Goal: Task Accomplishment & Management: Complete application form

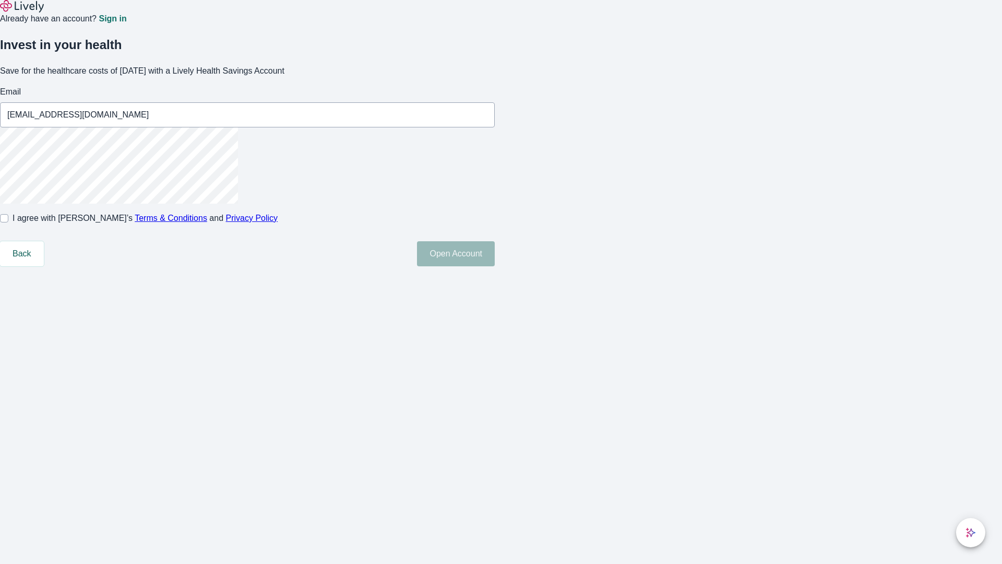
click at [8, 222] on input "I agree with Lively’s Terms & Conditions and Privacy Policy" at bounding box center [4, 218] width 8 height 8
checkbox input "true"
click at [495, 266] on button "Open Account" at bounding box center [456, 253] width 78 height 25
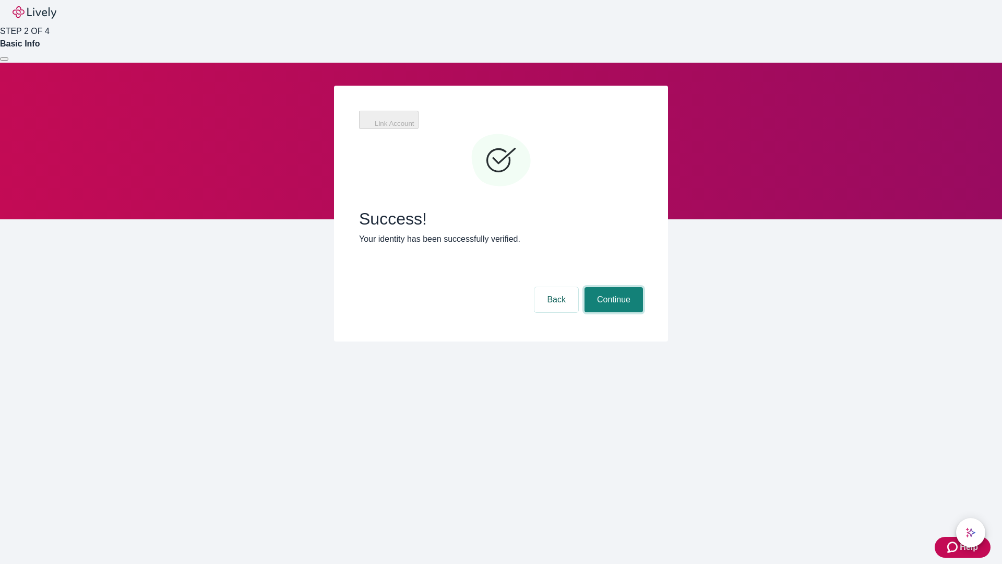
click at [612, 287] on button "Continue" at bounding box center [614, 299] width 58 height 25
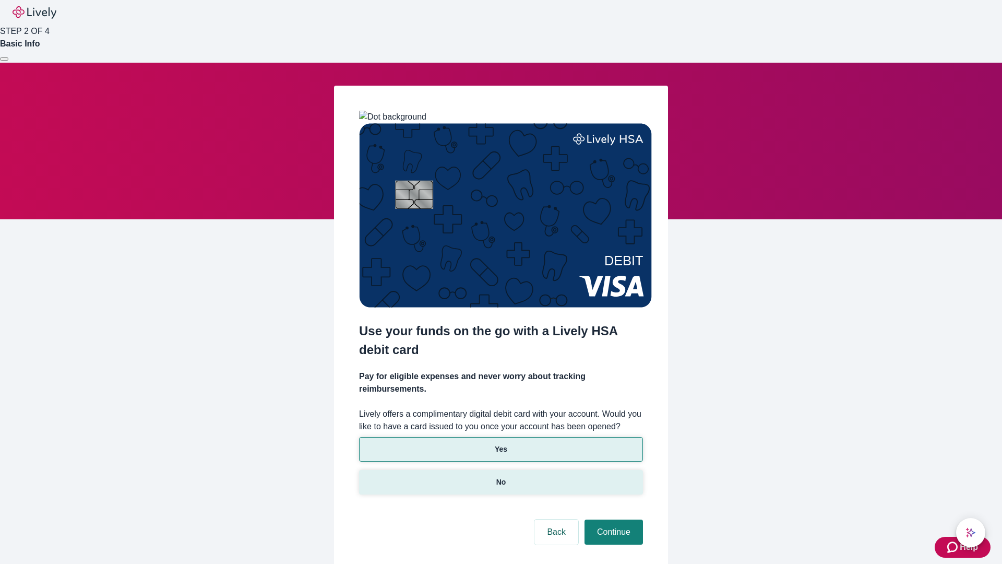
click at [501, 477] on p "No" at bounding box center [502, 482] width 10 height 11
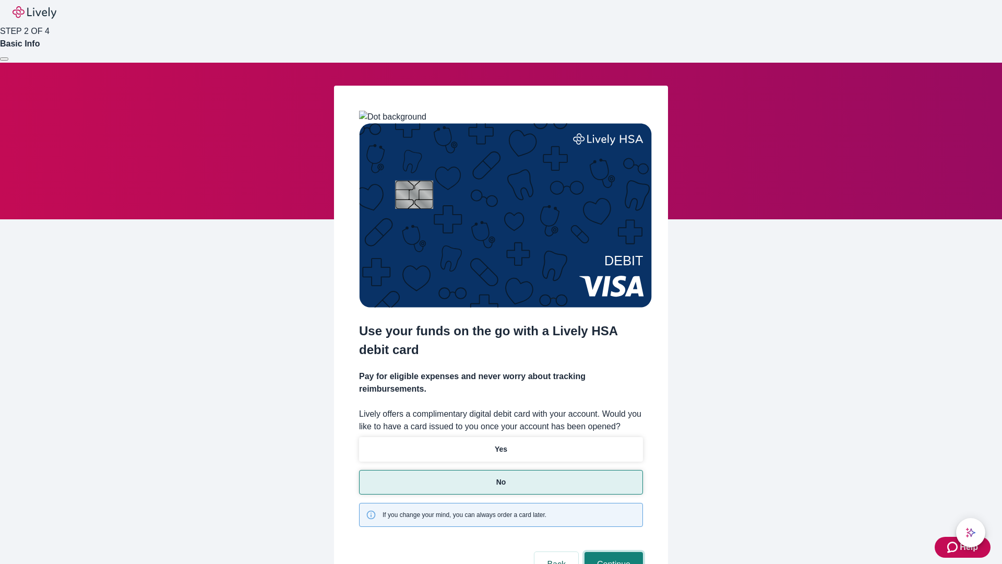
click at [612, 552] on button "Continue" at bounding box center [614, 564] width 58 height 25
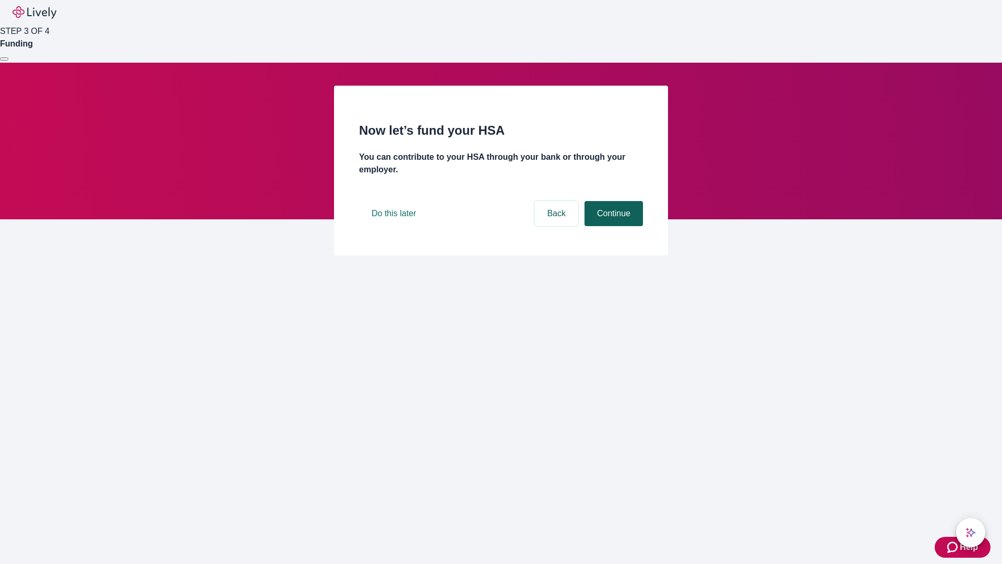
click at [612, 226] on button "Continue" at bounding box center [614, 213] width 58 height 25
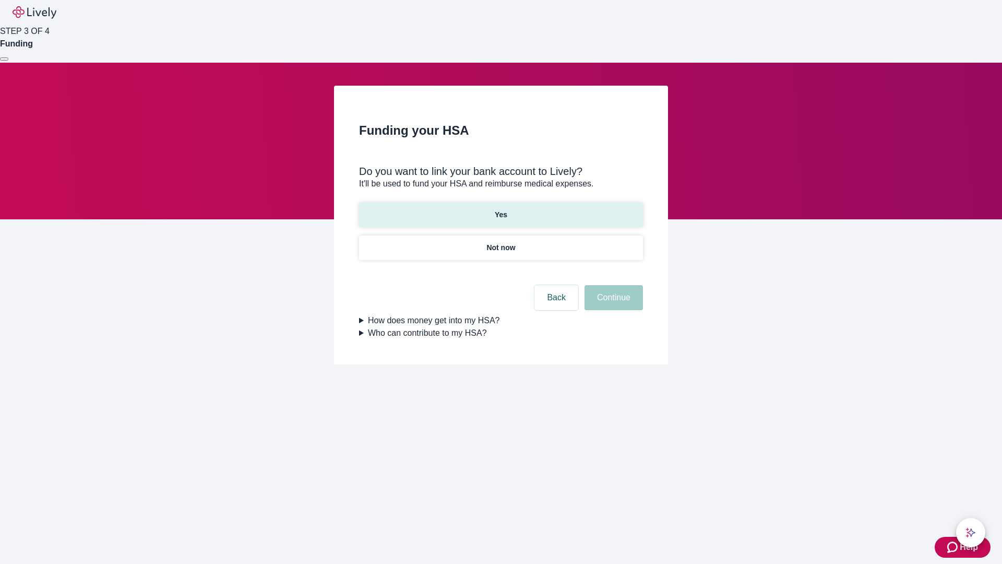
click at [501, 209] on p "Yes" at bounding box center [501, 214] width 13 height 11
click at [612, 285] on button "Continue" at bounding box center [614, 297] width 58 height 25
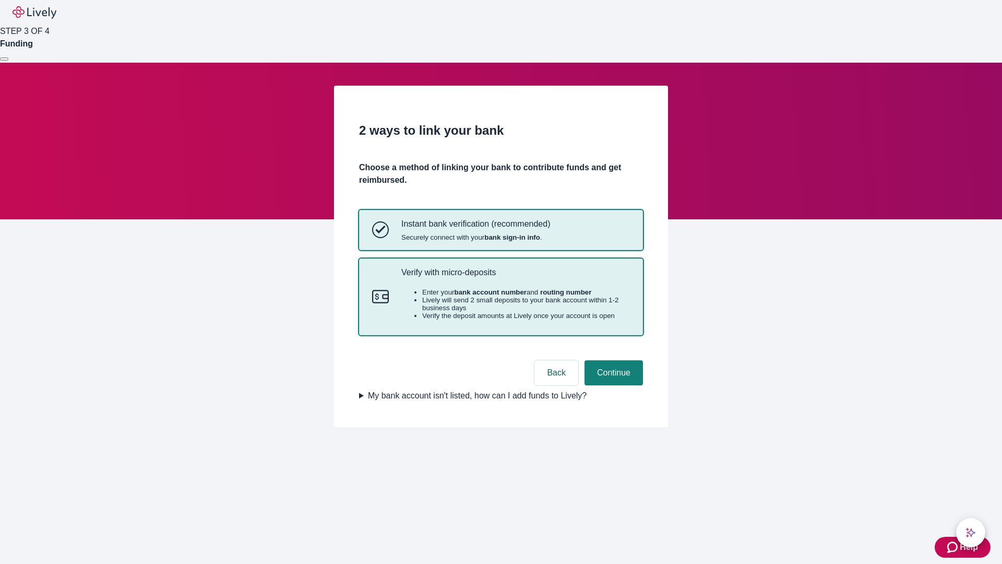
click at [515, 277] on p "Verify with micro-deposits" at bounding box center [516, 272] width 229 height 10
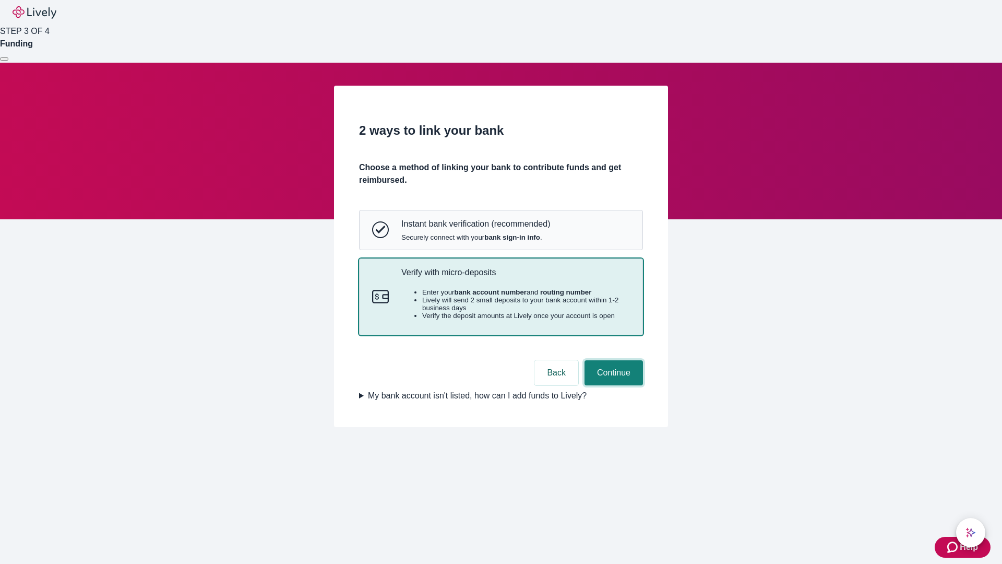
click at [612, 385] on button "Continue" at bounding box center [614, 372] width 58 height 25
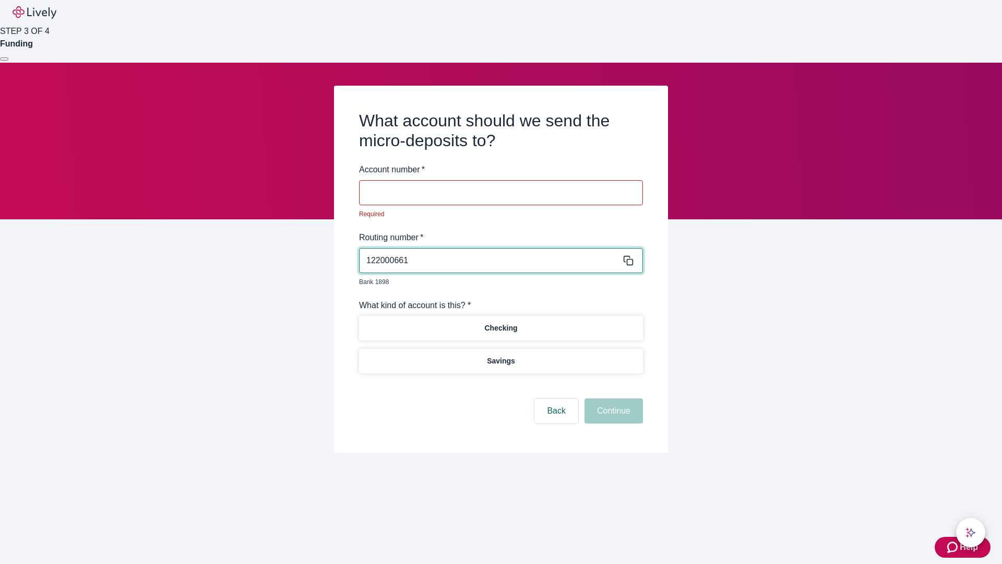
type input "122000661"
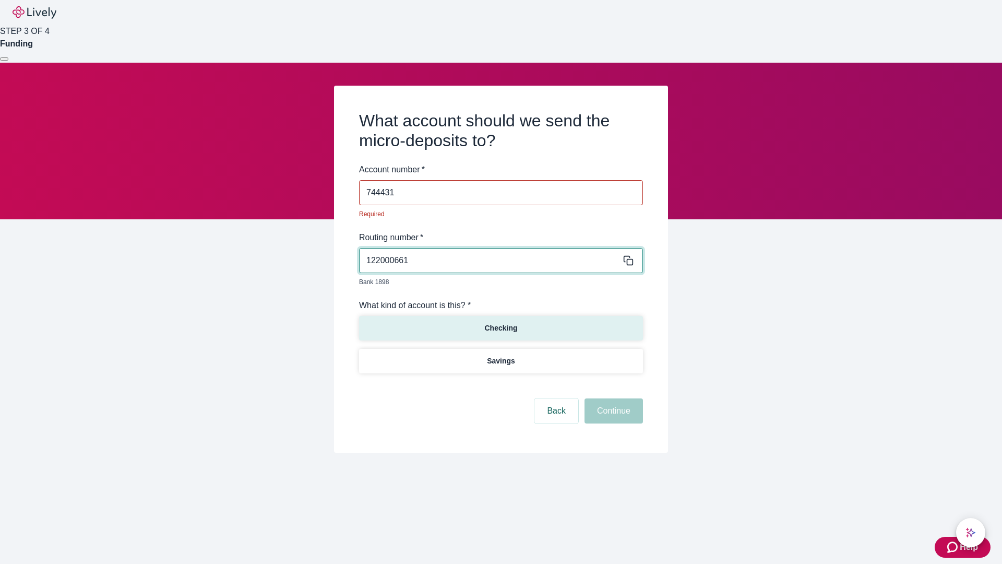
type input "744431"
click at [501, 323] on p "Checking" at bounding box center [501, 328] width 33 height 11
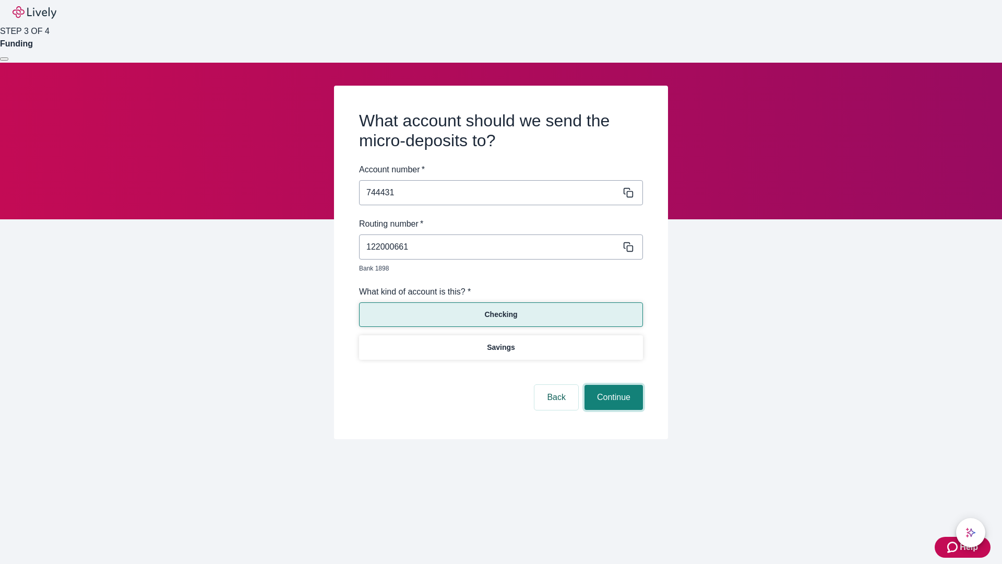
click at [612, 385] on button "Continue" at bounding box center [614, 397] width 58 height 25
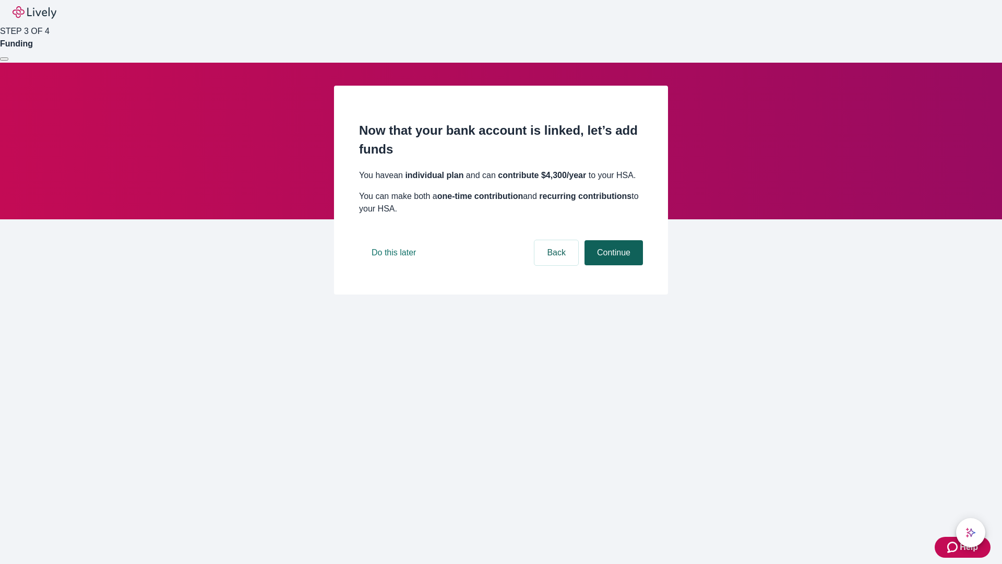
click at [612, 265] on button "Continue" at bounding box center [614, 252] width 58 height 25
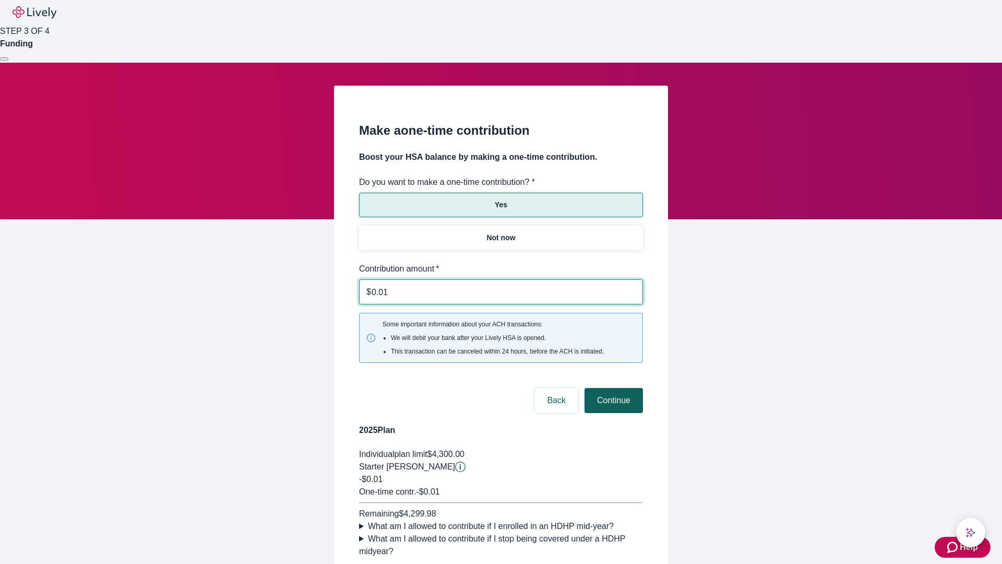
type input "0.01"
click at [612, 388] on button "Continue" at bounding box center [614, 400] width 58 height 25
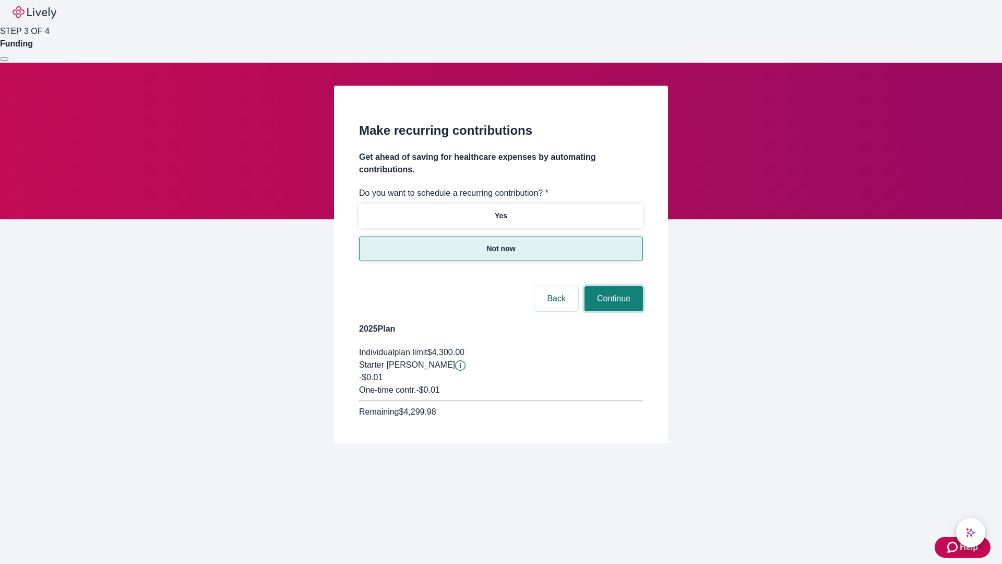
click at [612, 286] on button "Continue" at bounding box center [614, 298] width 58 height 25
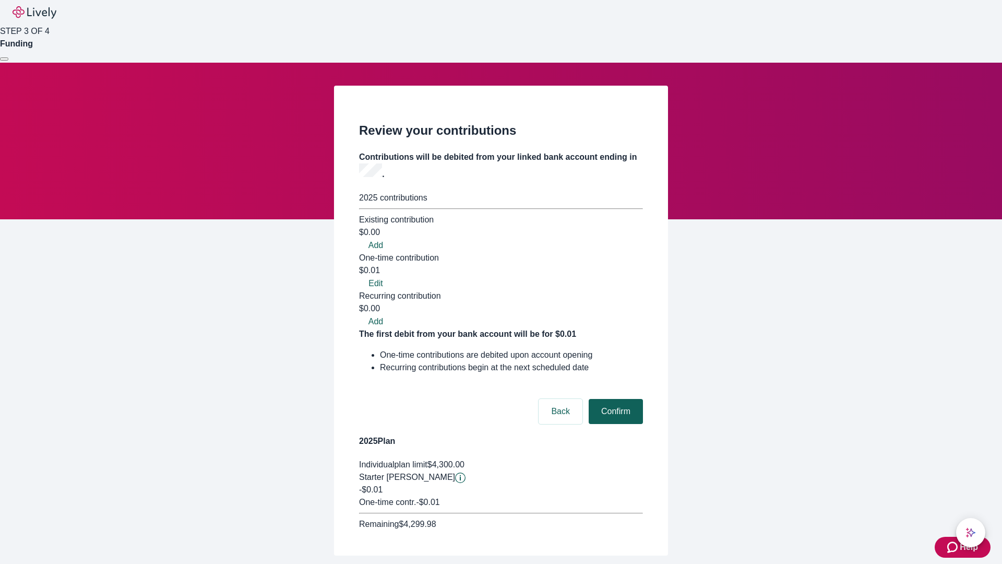
click at [615, 399] on button "Confirm" at bounding box center [616, 411] width 54 height 25
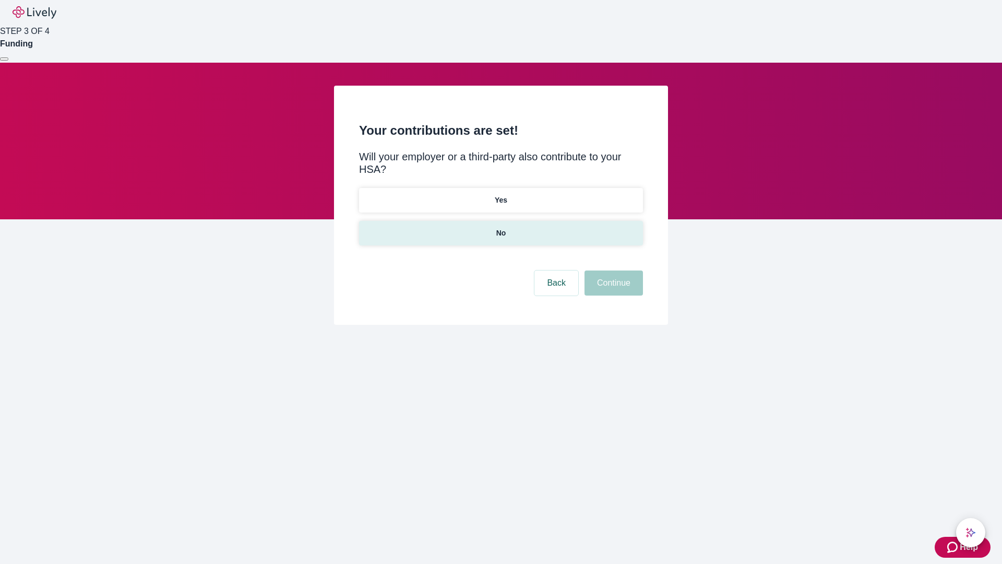
click at [501, 228] on p "No" at bounding box center [502, 233] width 10 height 11
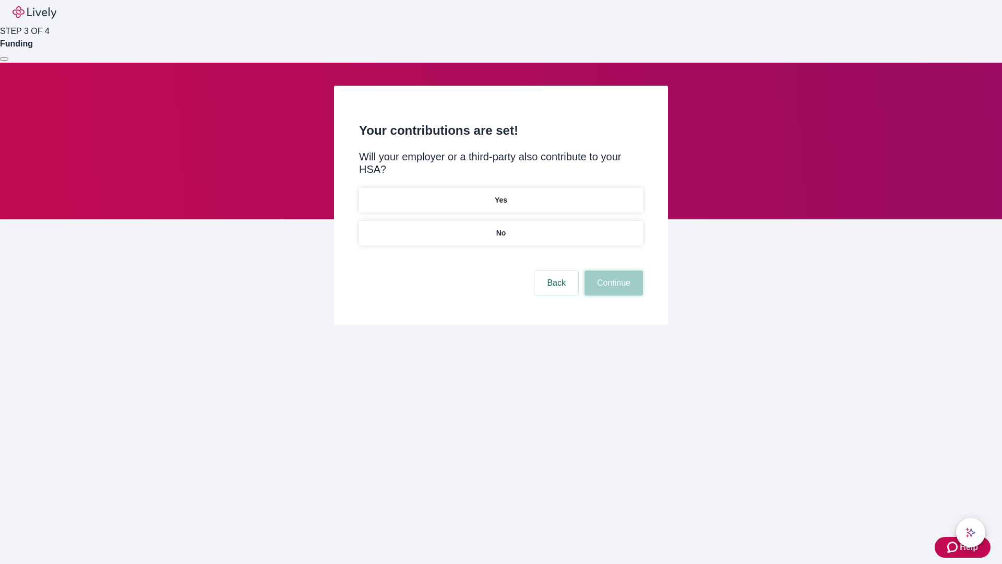
click at [612, 270] on button "Continue" at bounding box center [614, 282] width 58 height 25
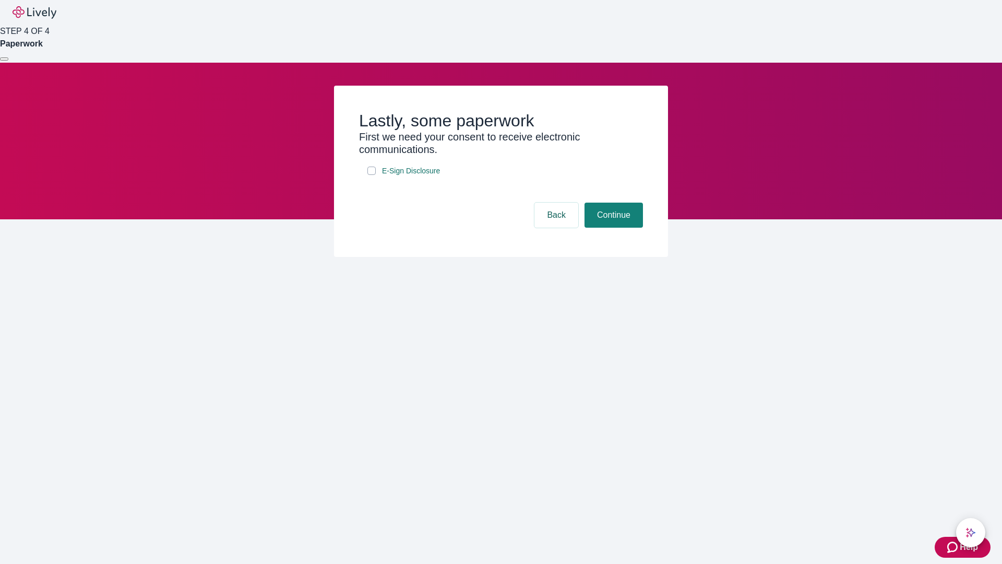
click at [372, 175] on input "E-Sign Disclosure" at bounding box center [372, 171] width 8 height 8
checkbox input "true"
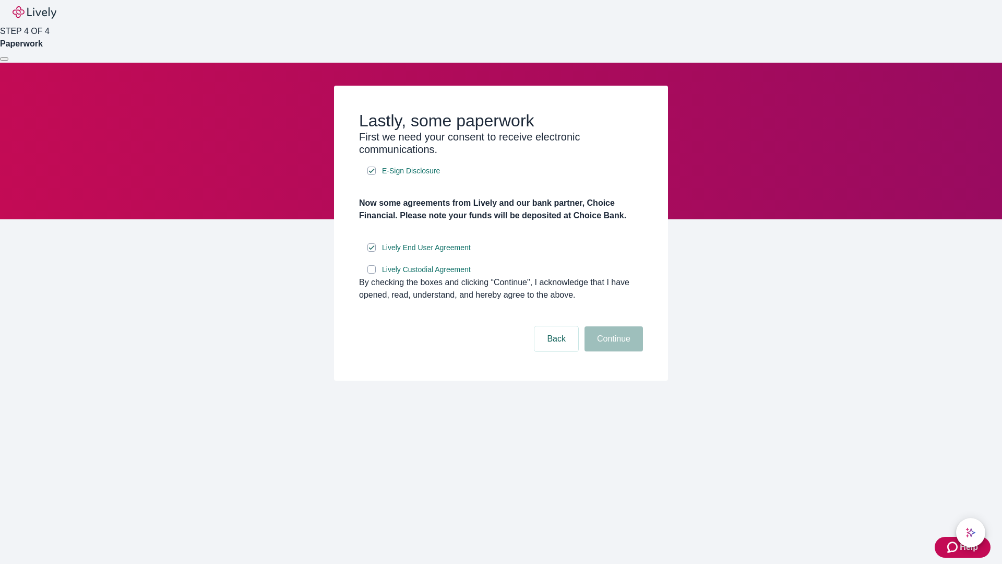
click at [372, 274] on input "Lively Custodial Agreement" at bounding box center [372, 269] width 8 height 8
checkbox input "true"
click at [612, 351] on button "Continue" at bounding box center [614, 338] width 58 height 25
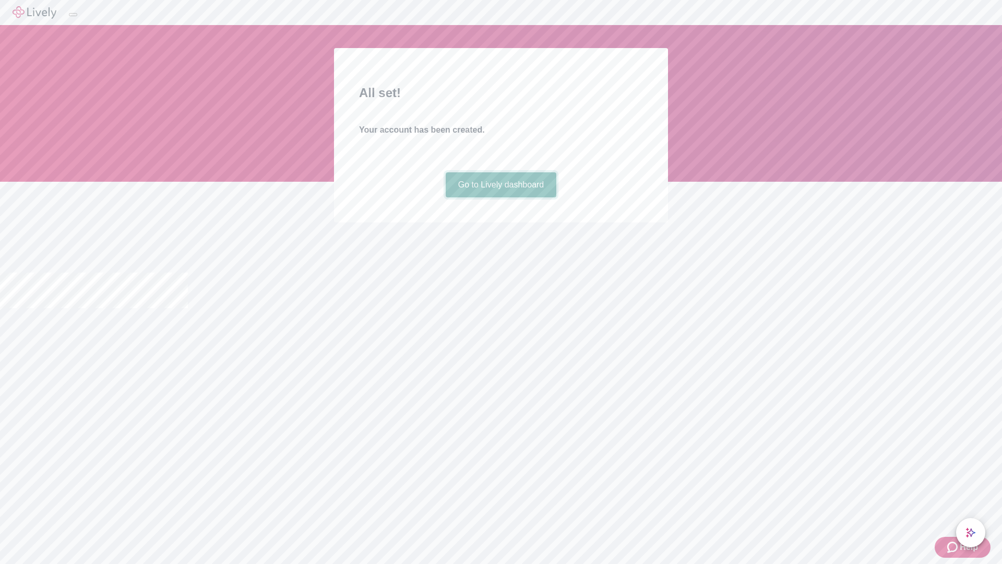
click at [501, 197] on link "Go to Lively dashboard" at bounding box center [501, 184] width 111 height 25
